Goal: Task Accomplishment & Management: Manage account settings

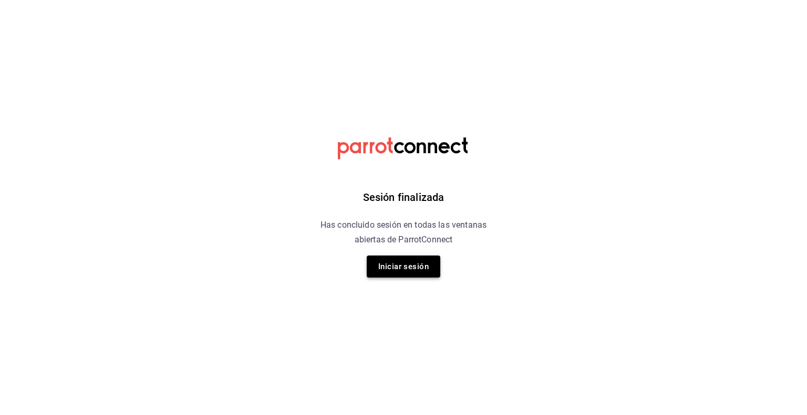
click at [403, 262] on button "Iniciar sesión" at bounding box center [404, 267] width 74 height 22
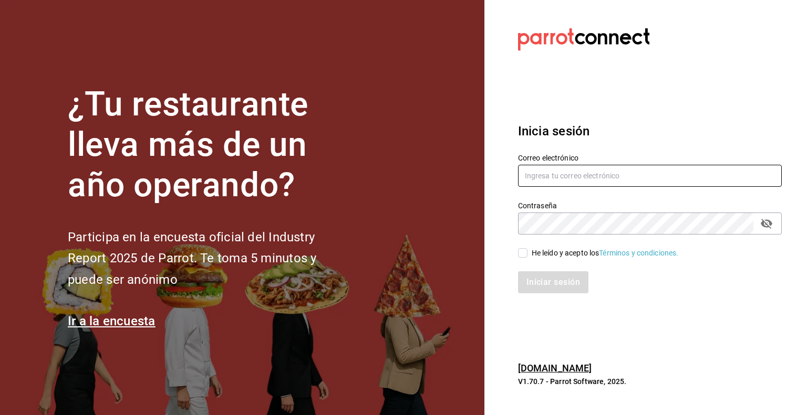
type input "[EMAIL_ADDRESS][DOMAIN_NAME]"
click at [526, 257] on input "He leído y acepto los Términos y condiciones." at bounding box center [522, 252] width 9 height 9
checkbox input "true"
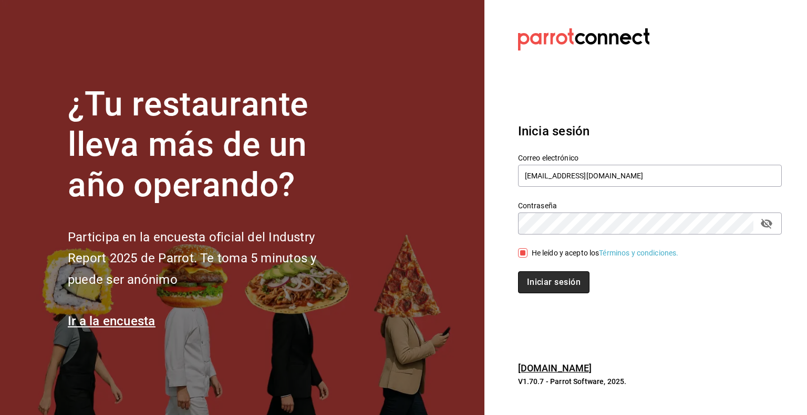
click at [532, 288] on button "Iniciar sesión" at bounding box center [553, 283] width 71 height 22
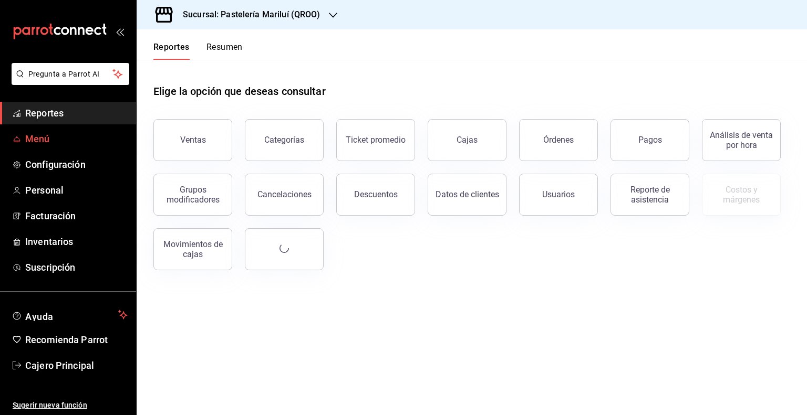
click at [89, 132] on span "Menú" at bounding box center [76, 139] width 102 height 14
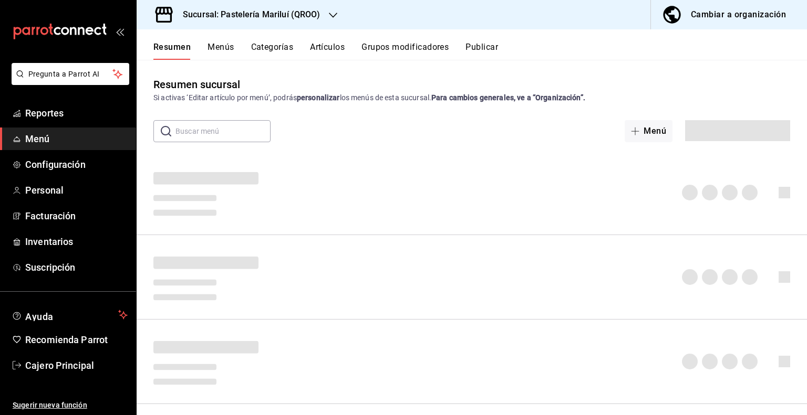
click at [313, 46] on button "Artículos" at bounding box center [327, 51] width 35 height 18
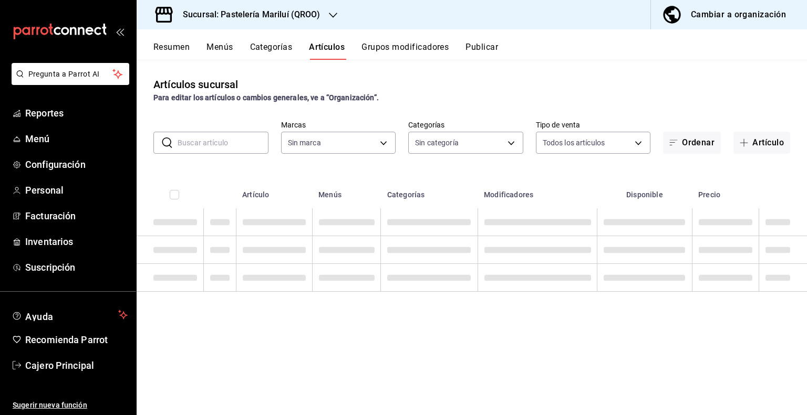
click at [406, 53] on button "Grupos modificadores" at bounding box center [404, 51] width 87 height 18
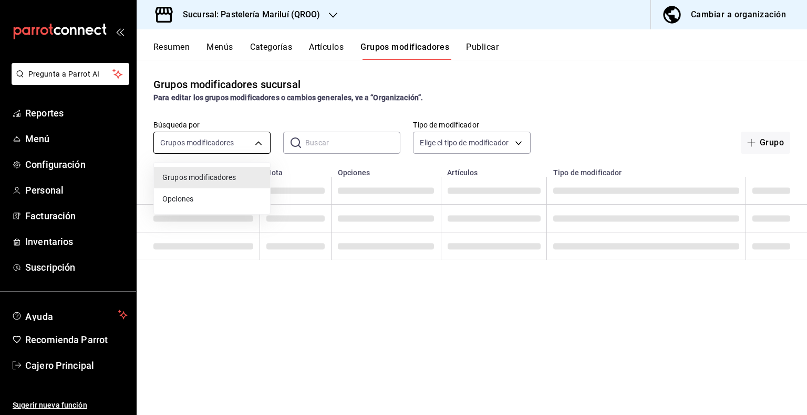
click at [248, 144] on body "Pregunta a Parrot AI Reportes Menú Configuración Personal Facturación Inventari…" at bounding box center [403, 207] width 807 height 415
click at [302, 138] on div at bounding box center [403, 207] width 807 height 415
click at [307, 152] on input "text" at bounding box center [352, 142] width 95 height 21
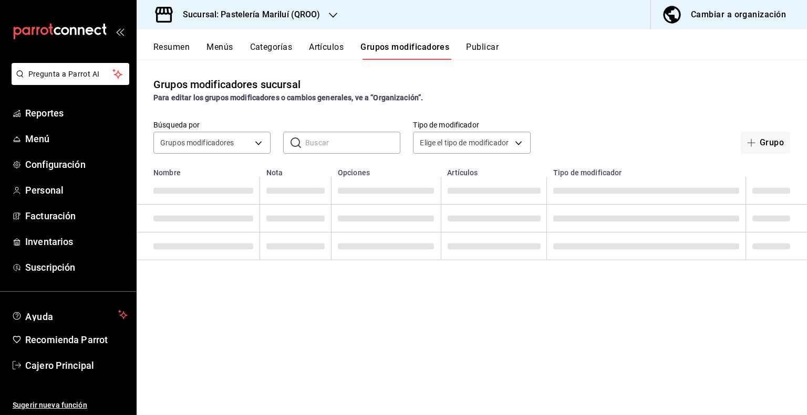
type input "v"
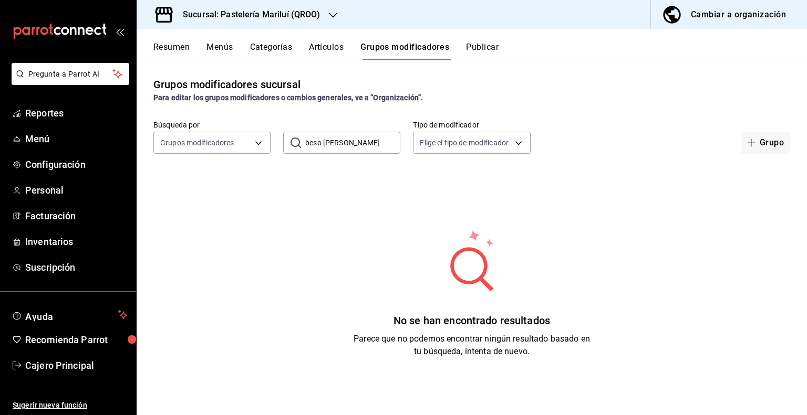
click at [388, 149] on input "beso de angel" at bounding box center [352, 142] width 95 height 21
type input "b"
type input "a"
type input "beso"
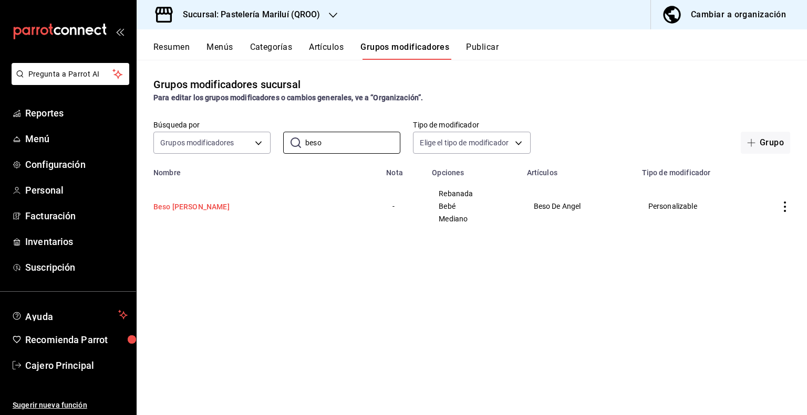
click at [206, 211] on button "Beso De Ángel" at bounding box center [216, 207] width 126 height 11
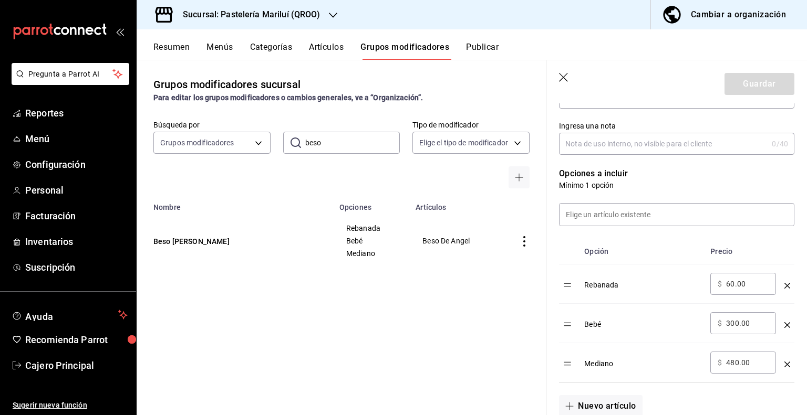
scroll to position [263, 0]
